Goal: Share content

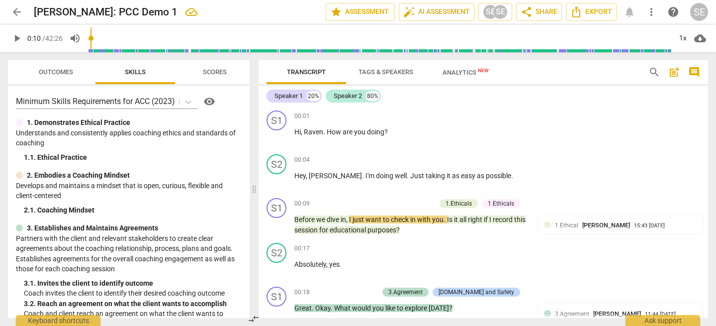
scroll to position [154, 0]
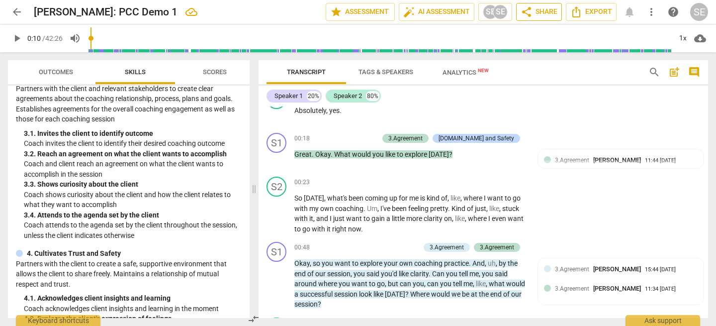
click at [527, 12] on span "share" at bounding box center [527, 12] width 12 height 12
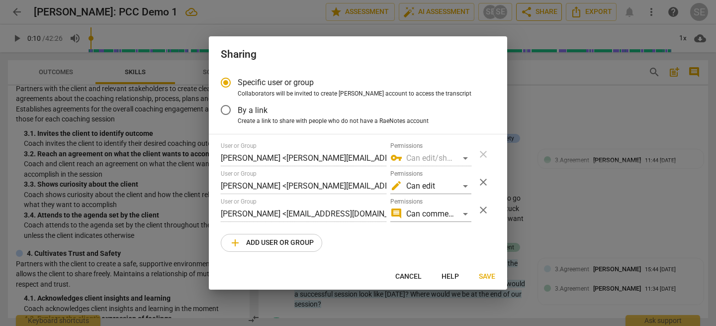
radio input "false"
click at [226, 109] on input "By a link" at bounding box center [226, 110] width 24 height 24
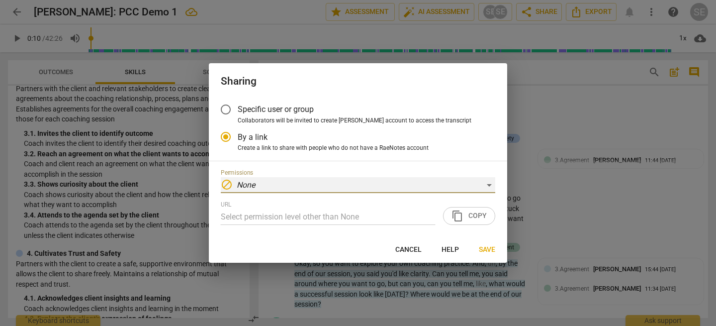
click at [264, 185] on div "block None" at bounding box center [358, 185] width 275 height 16
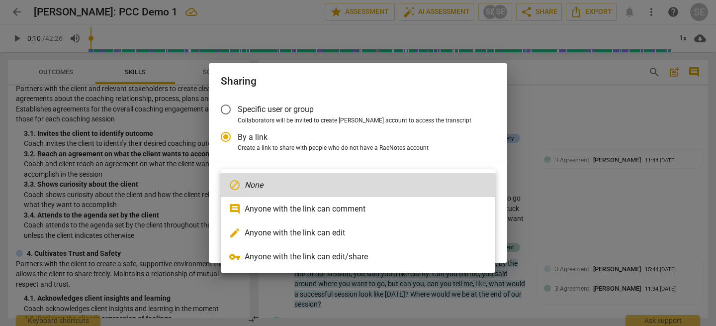
click at [302, 234] on li "edit Anyone with the link can edit" at bounding box center [358, 233] width 275 height 24
radio input "false"
type input "[URL][DOMAIN_NAME]"
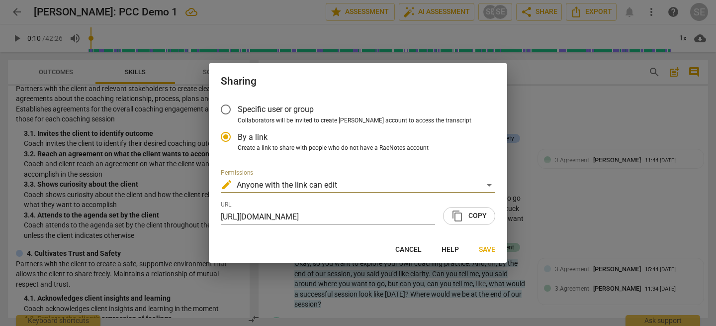
click at [468, 217] on span "content_copy Copy" at bounding box center [469, 216] width 35 height 12
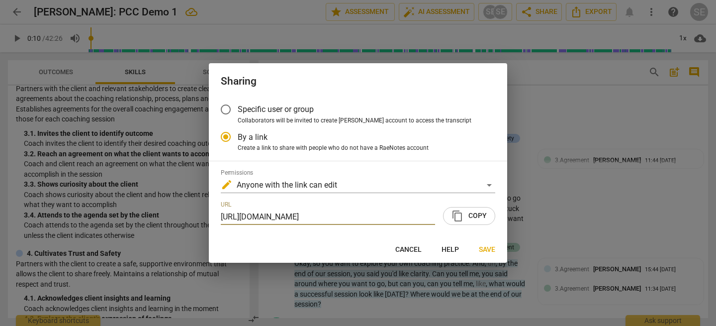
click at [408, 247] on span "Cancel" at bounding box center [409, 250] width 26 height 10
radio input "false"
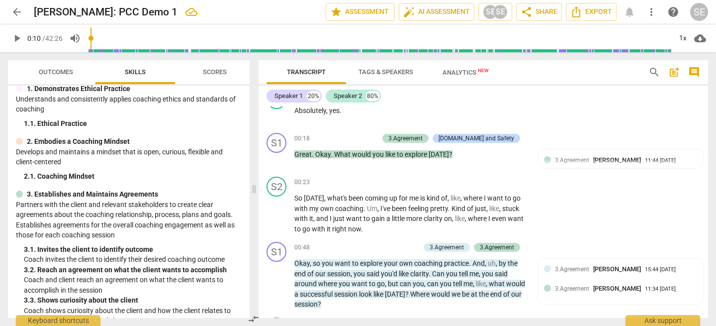
scroll to position [0, 0]
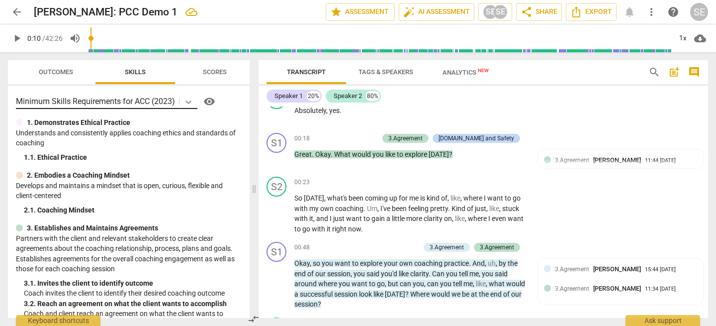
click at [192, 100] on icon at bounding box center [189, 101] width 6 height 3
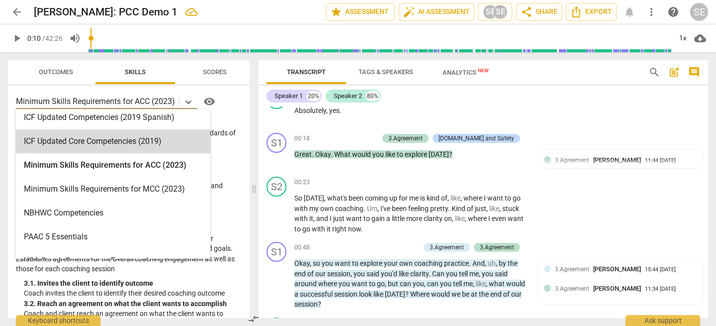
scroll to position [178, 0]
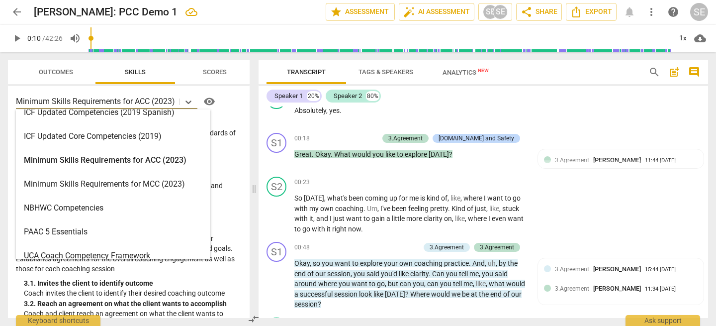
click at [121, 161] on div "Minimum Skills Requirements for ACC (2023)" at bounding box center [113, 160] width 195 height 24
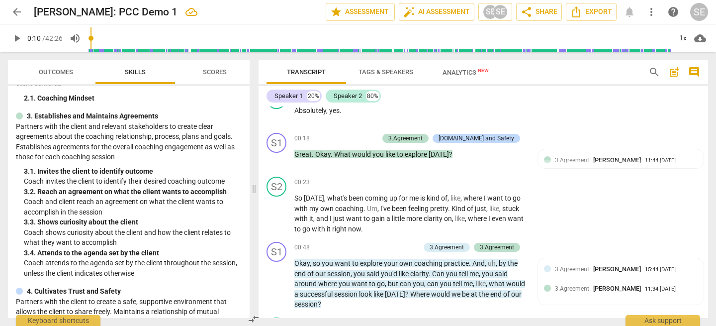
scroll to position [107, 0]
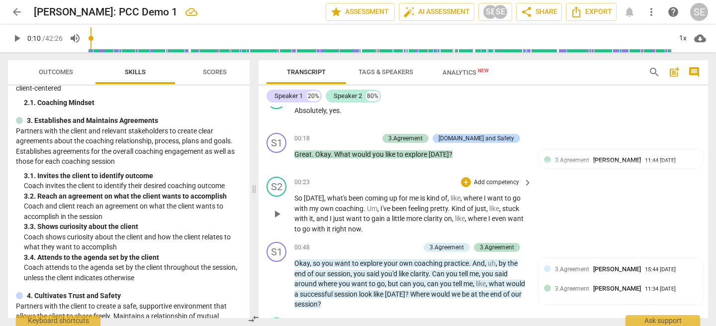
click at [301, 201] on span "So" at bounding box center [299, 198] width 9 height 8
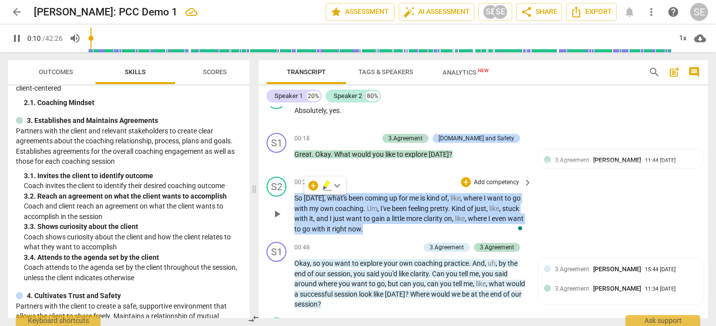
click at [301, 201] on span "So" at bounding box center [299, 198] width 9 height 8
click at [477, 185] on p "Add competency" at bounding box center [496, 182] width 47 height 9
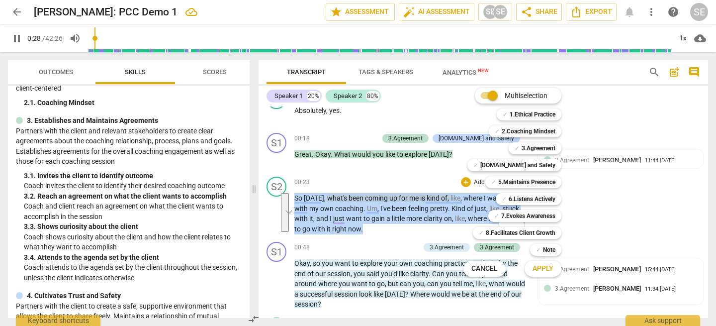
type input "28"
click at [487, 97] on input "Multiselection" at bounding box center [493, 96] width 24 height 24
checkbox input "false"
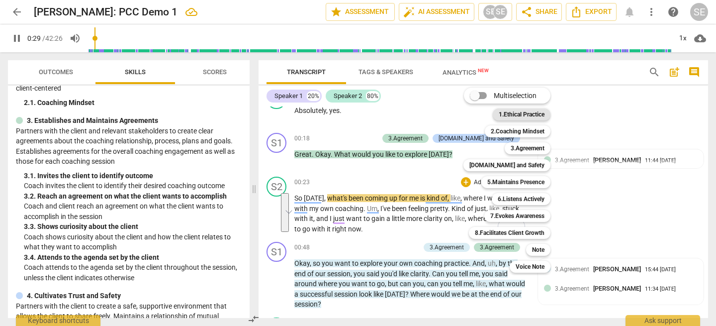
click at [505, 111] on b "1.Ethical Practice" at bounding box center [522, 114] width 46 height 12
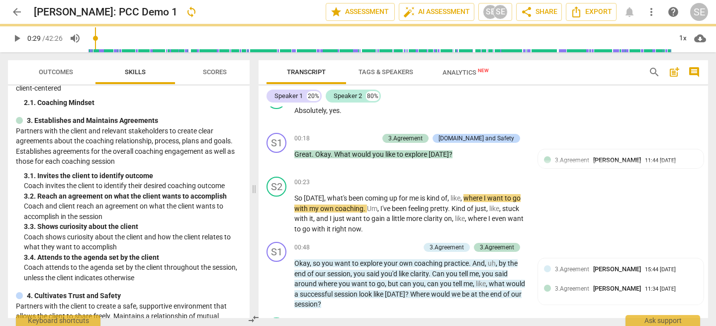
type input "30"
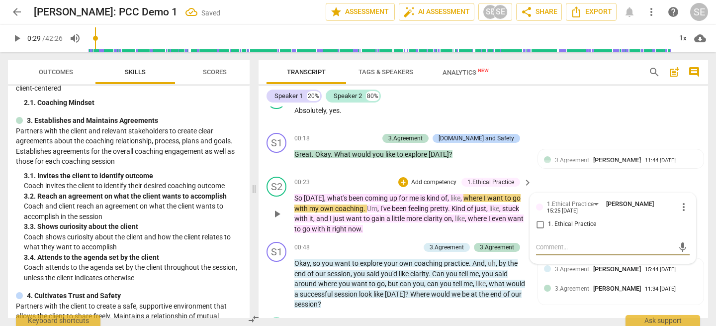
click at [540, 225] on input "1. Ethical Practice" at bounding box center [540, 224] width 16 height 12
checkbox input "true"
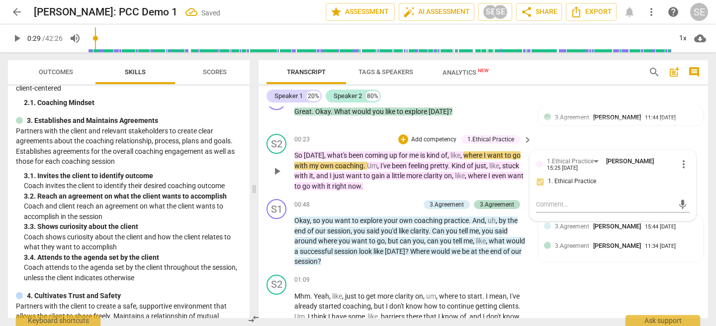
scroll to position [214, 0]
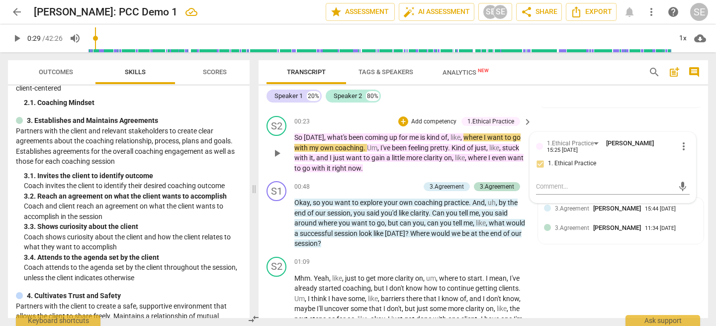
click at [678, 145] on span "more_vert" at bounding box center [684, 146] width 12 height 12
click at [687, 164] on li "Delete" at bounding box center [691, 164] width 34 height 19
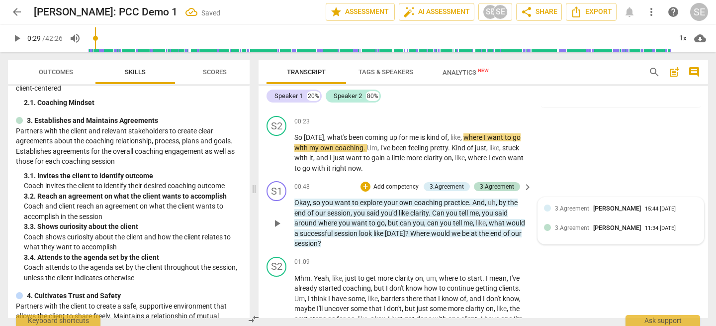
click at [583, 210] on span "3.Agreement" at bounding box center [572, 208] width 34 height 7
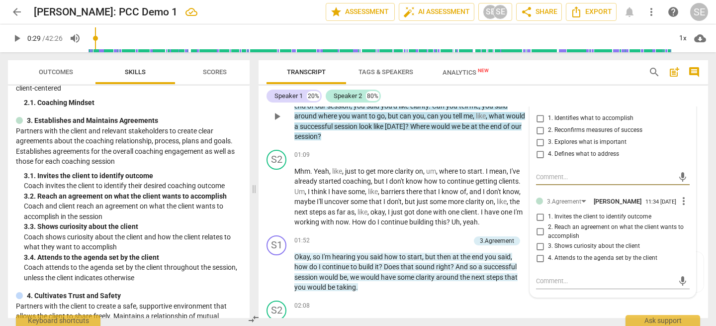
scroll to position [255, 0]
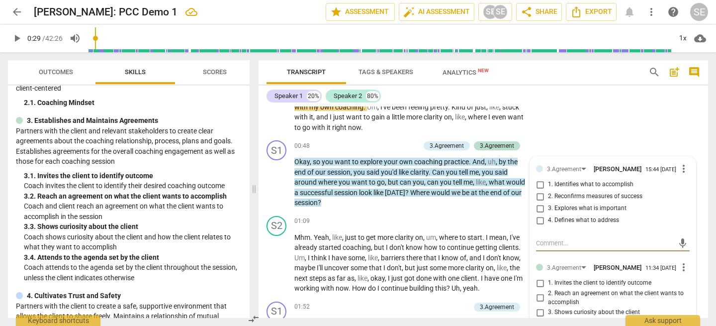
click at [682, 172] on span "more_vert" at bounding box center [684, 169] width 12 height 12
click at [652, 133] on div at bounding box center [358, 163] width 716 height 326
